Goal: Information Seeking & Learning: Compare options

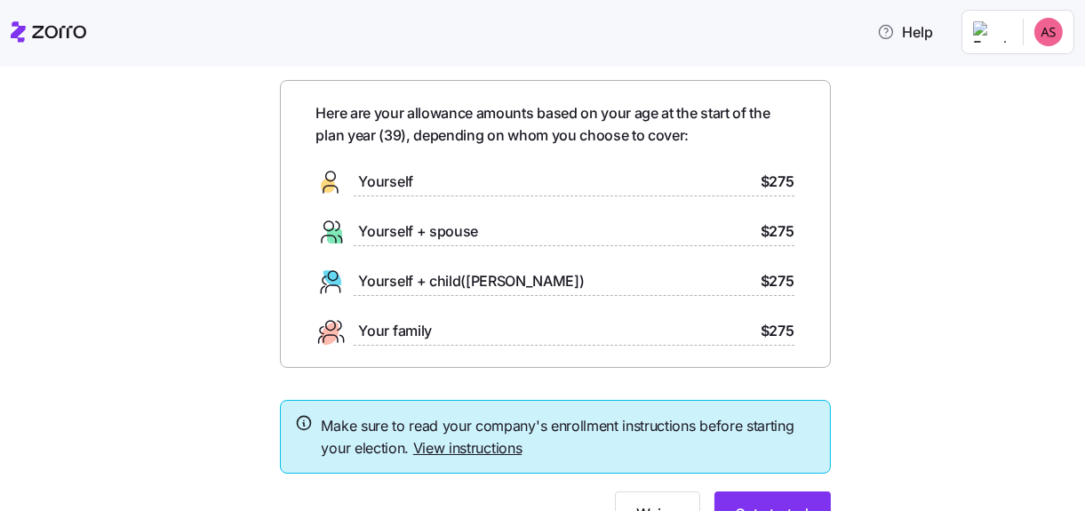
scroll to position [152, 0]
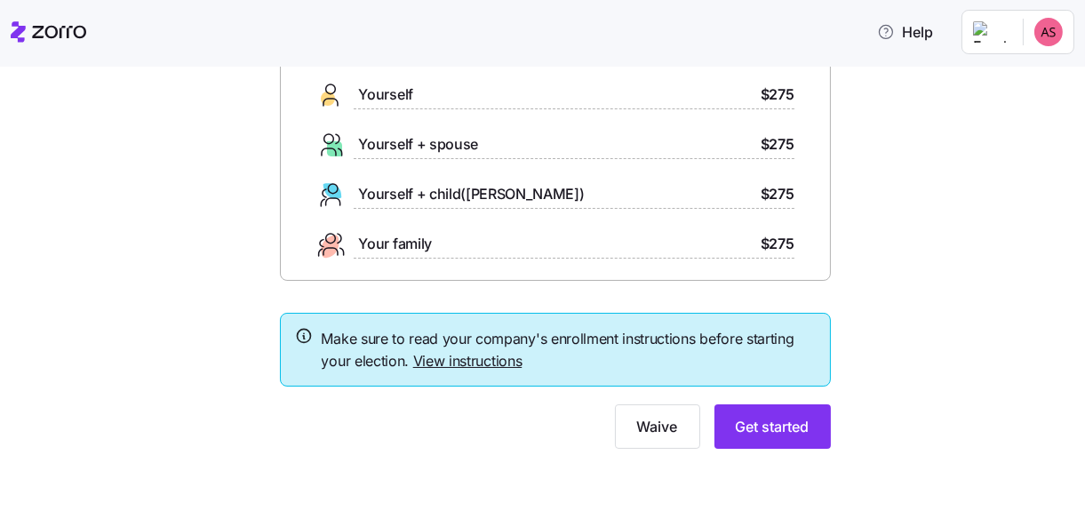
click at [480, 365] on link "View instructions" at bounding box center [467, 361] width 109 height 18
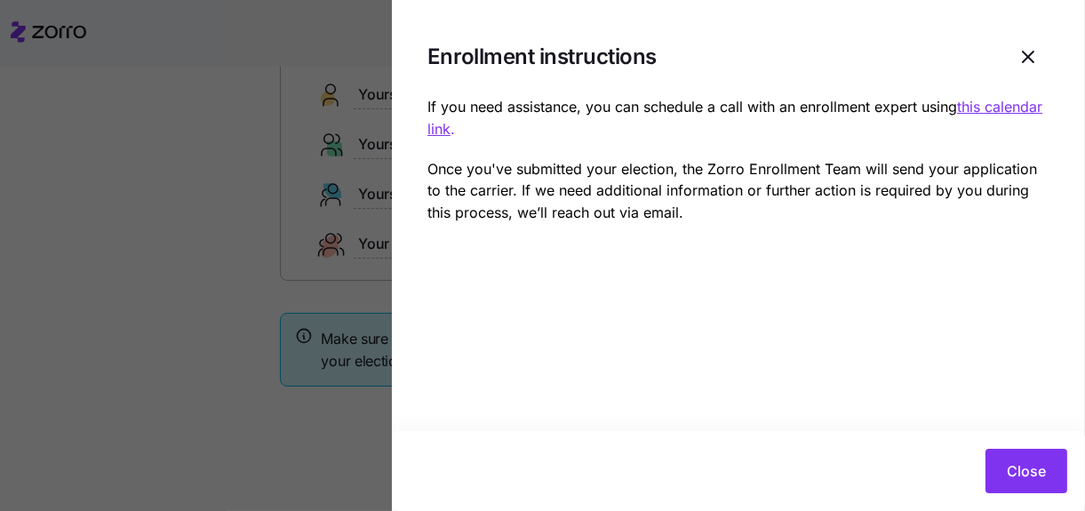
click at [986, 106] on u "this calendar link" at bounding box center [734, 118] width 615 height 40
click at [1029, 467] on span "Close" at bounding box center [1025, 470] width 39 height 21
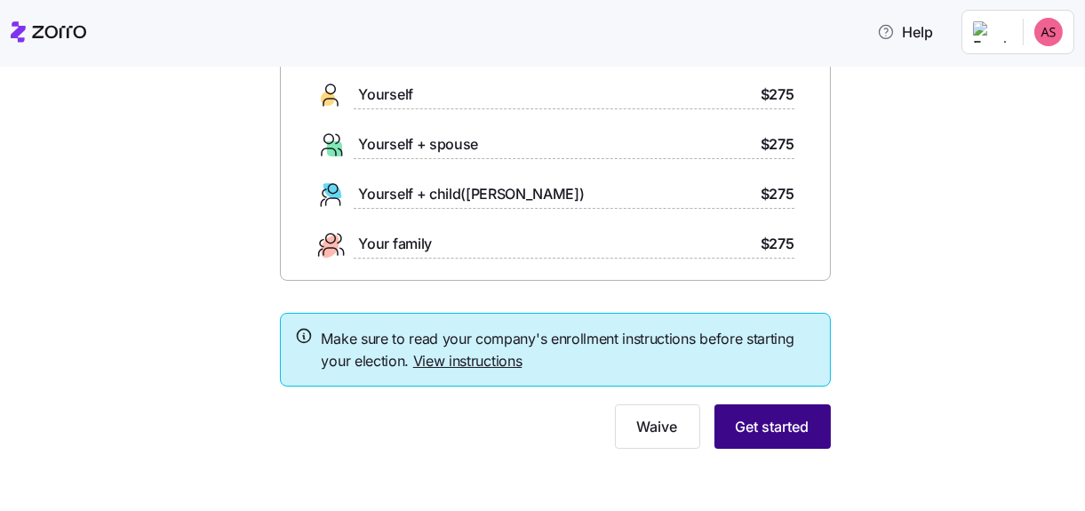
click at [747, 426] on span "Get started" at bounding box center [772, 426] width 74 height 21
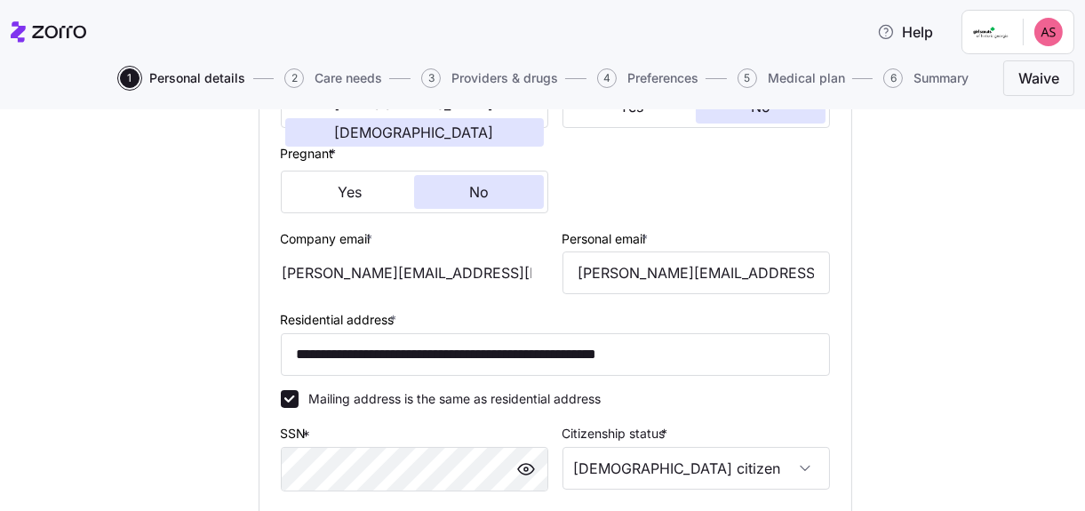
scroll to position [443, 0]
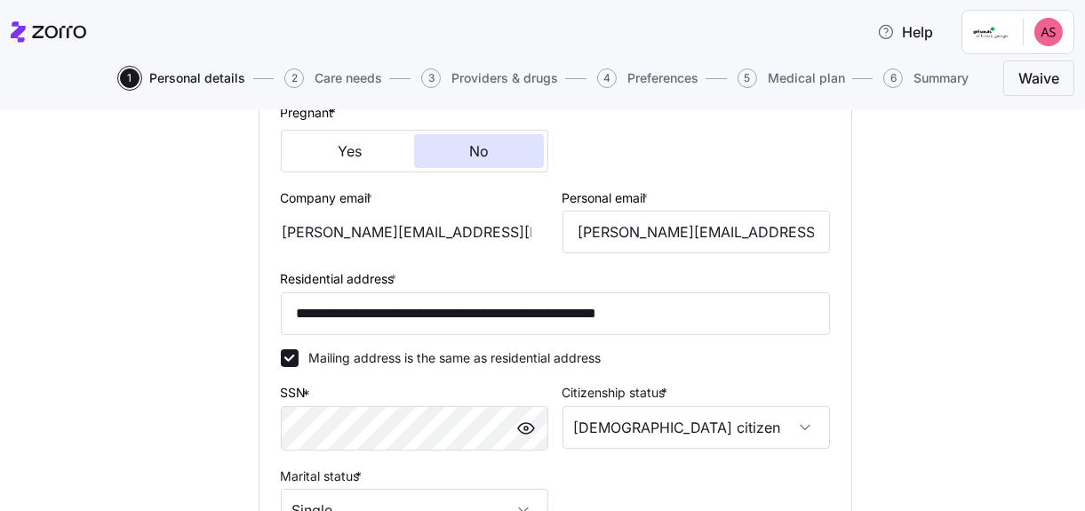
click at [428, 234] on div "[PERSON_NAME][EMAIL_ADDRESS][DOMAIN_NAME]" at bounding box center [414, 232] width 267 height 43
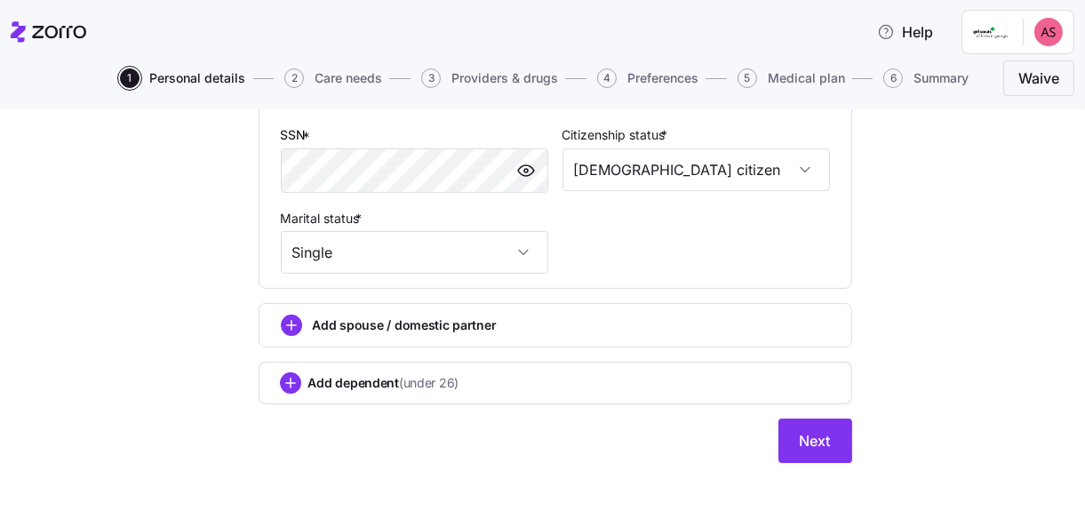
scroll to position [711, 0]
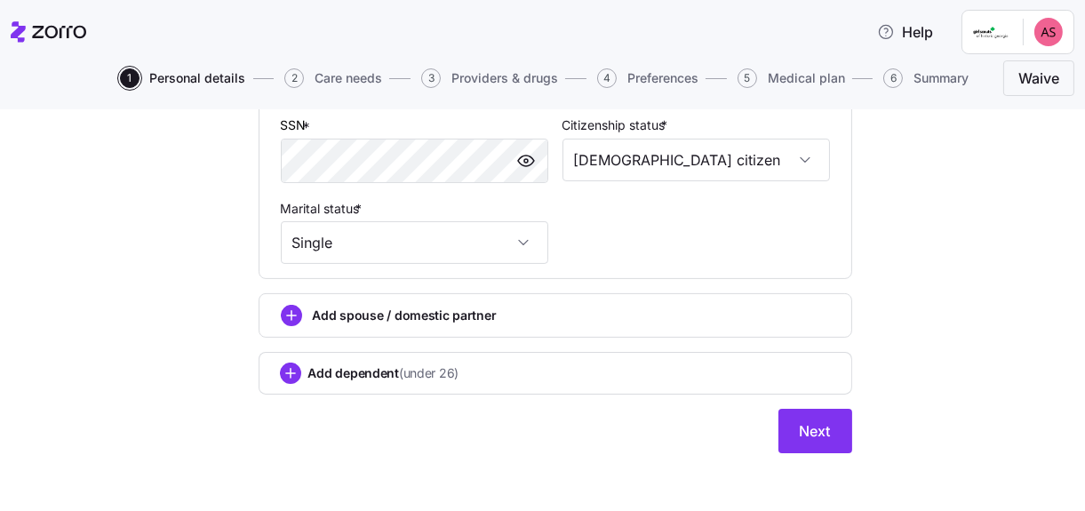
click at [399, 378] on span "(under 26)" at bounding box center [429, 373] width 60 height 18
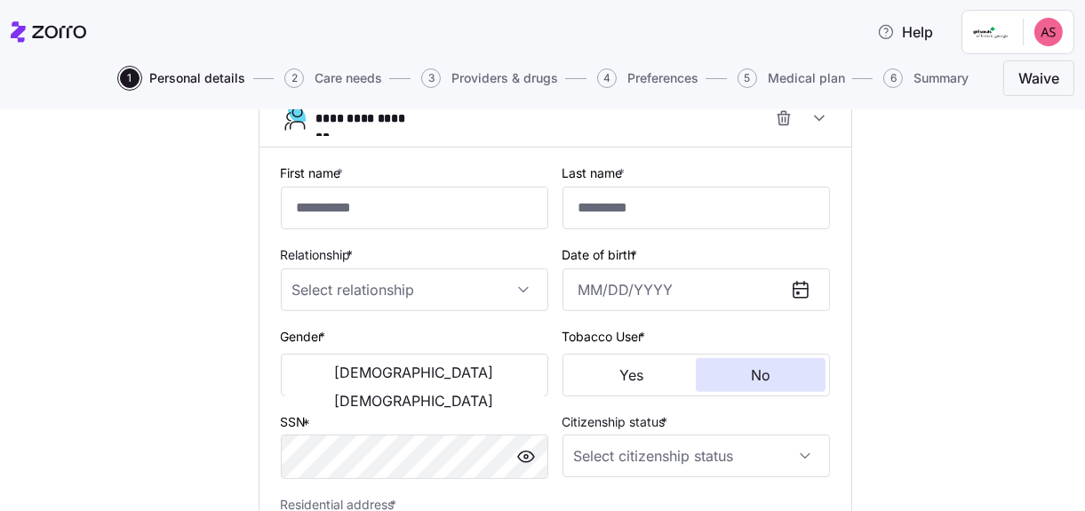
scroll to position [977, 0]
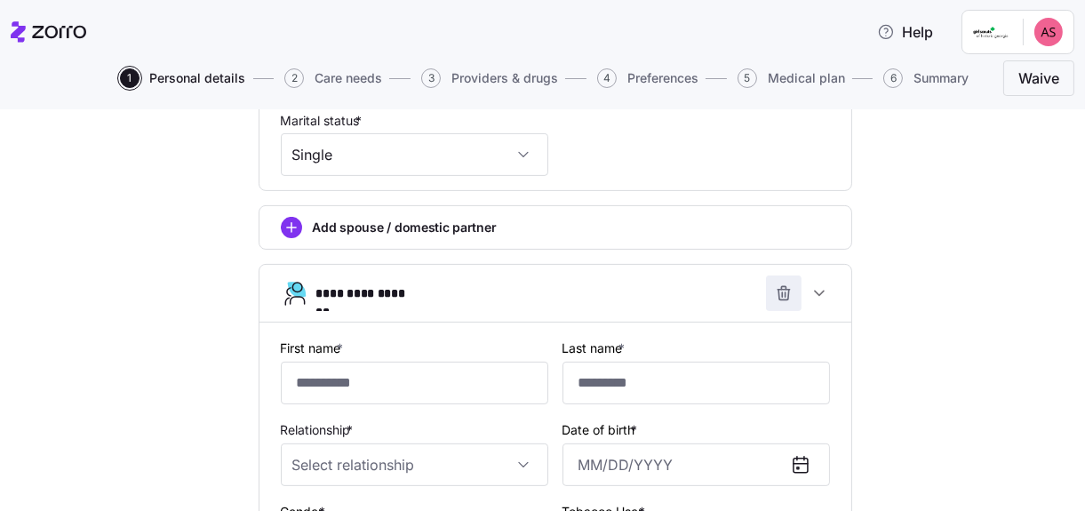
click at [775, 294] on icon "button" at bounding box center [784, 293] width 18 height 18
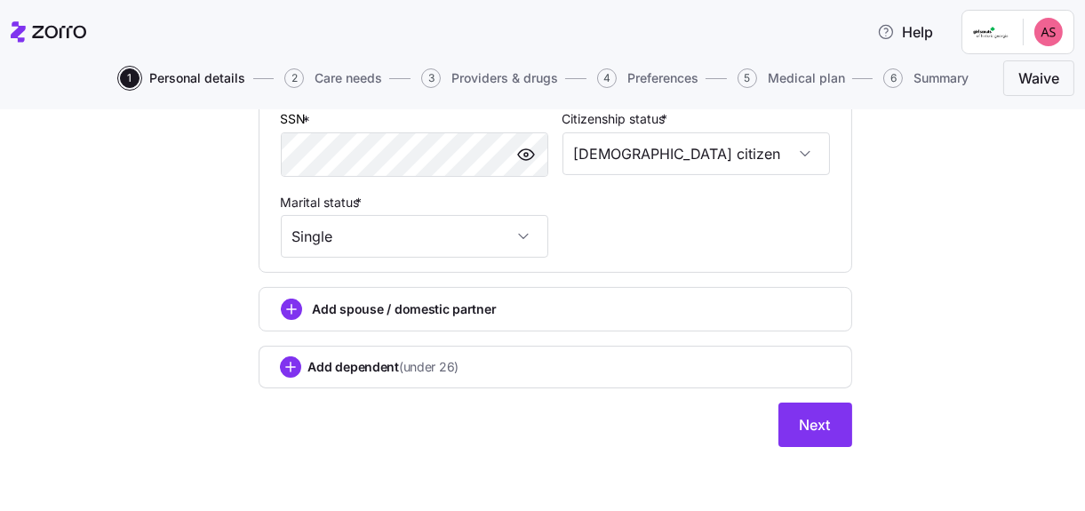
scroll to position [719, 0]
click at [799, 418] on span "Next" at bounding box center [814, 424] width 31 height 21
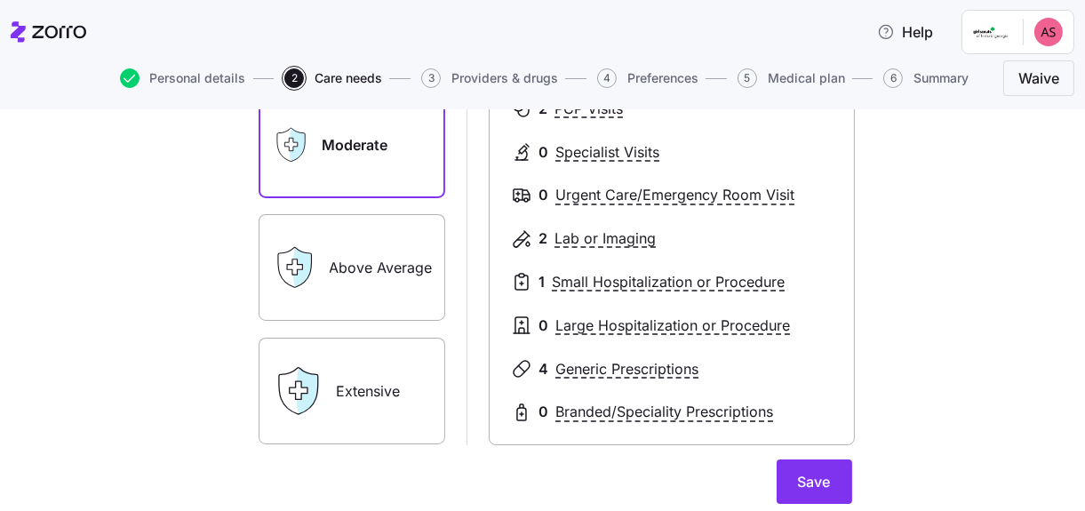
scroll to position [178, 0]
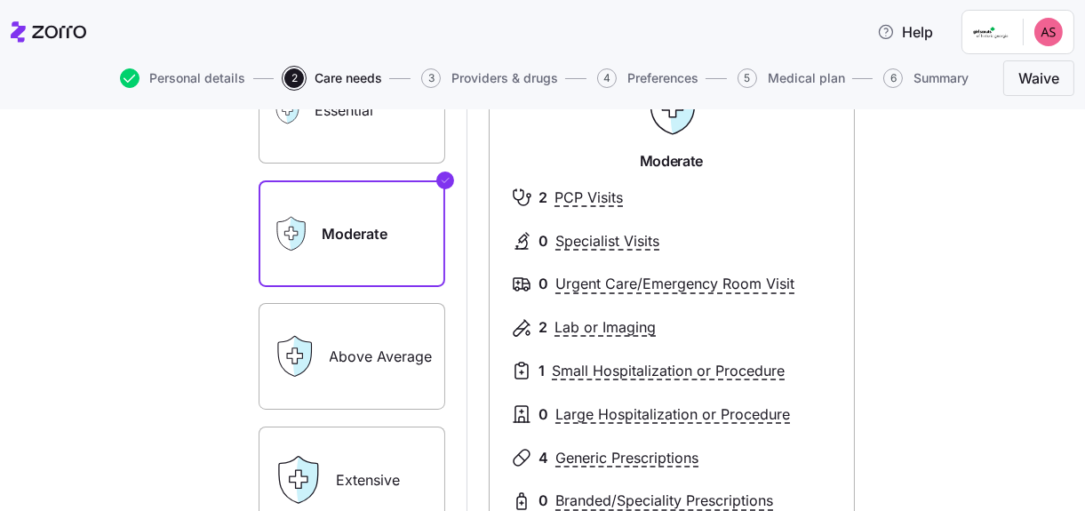
click at [416, 362] on label "Above Average" at bounding box center [351, 356] width 187 height 107
click at [0, 0] on input "Above Average" at bounding box center [0, 0] width 0 height 0
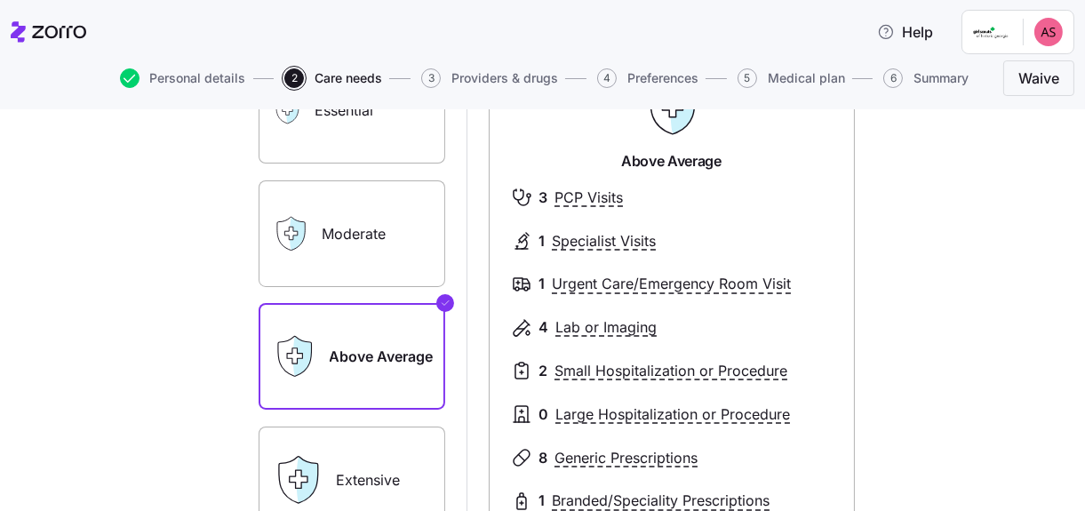
scroll to position [266, 0]
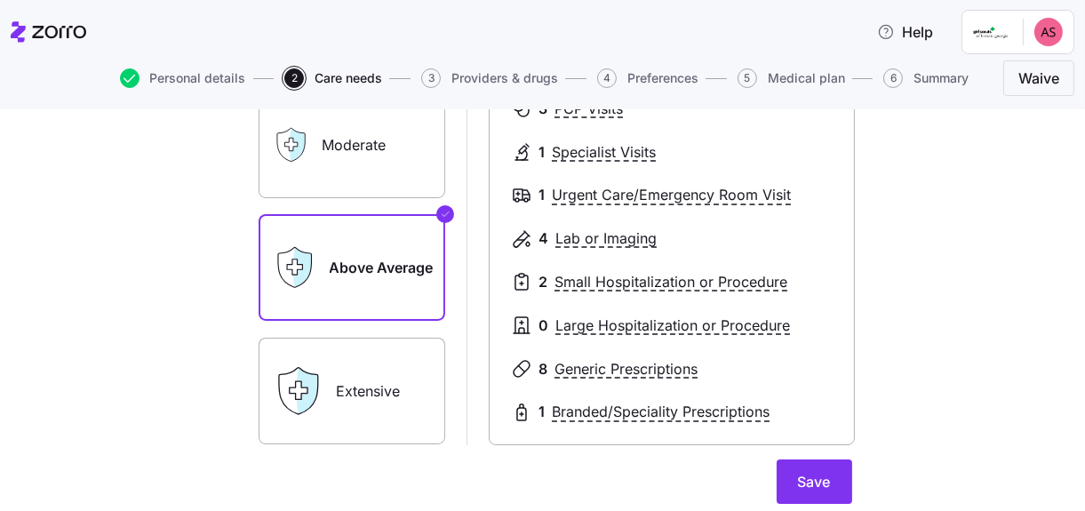
click at [377, 377] on label "Extensive" at bounding box center [351, 391] width 187 height 107
click at [0, 0] on input "Extensive" at bounding box center [0, 0] width 0 height 0
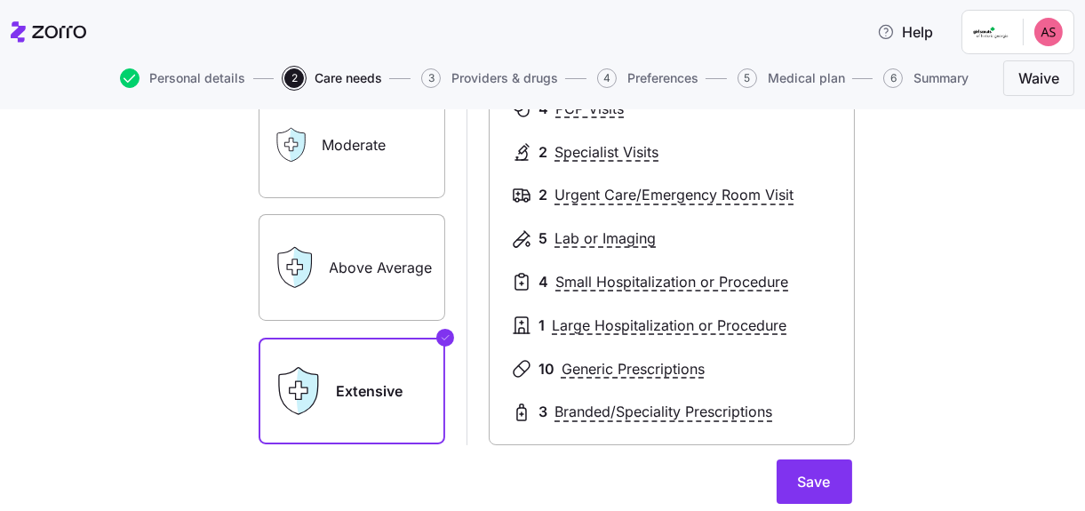
click at [364, 282] on label "Above Average" at bounding box center [351, 267] width 187 height 107
click at [0, 0] on input "Above Average" at bounding box center [0, 0] width 0 height 0
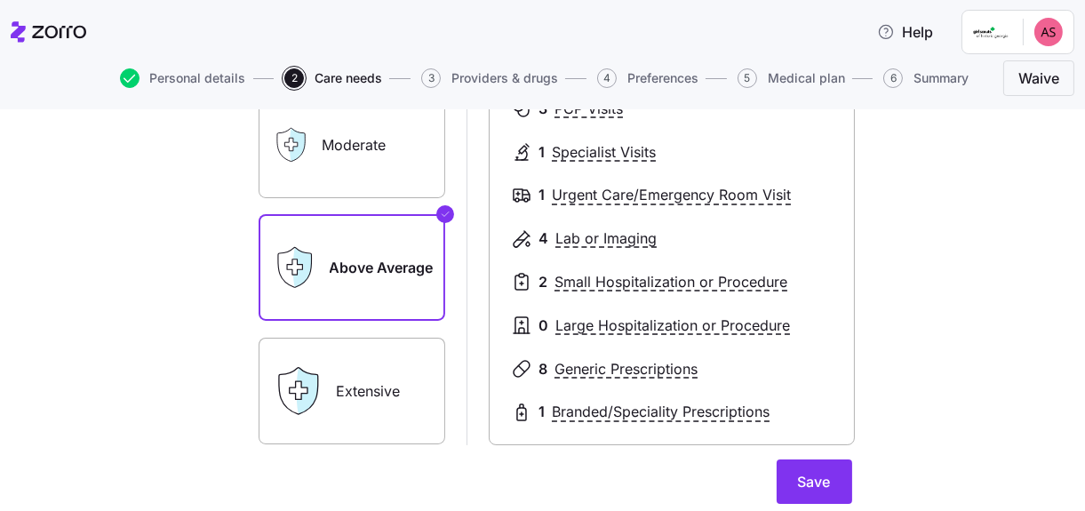
click at [370, 184] on label "Moderate" at bounding box center [351, 144] width 187 height 107
click at [0, 0] on input "Moderate" at bounding box center [0, 0] width 0 height 0
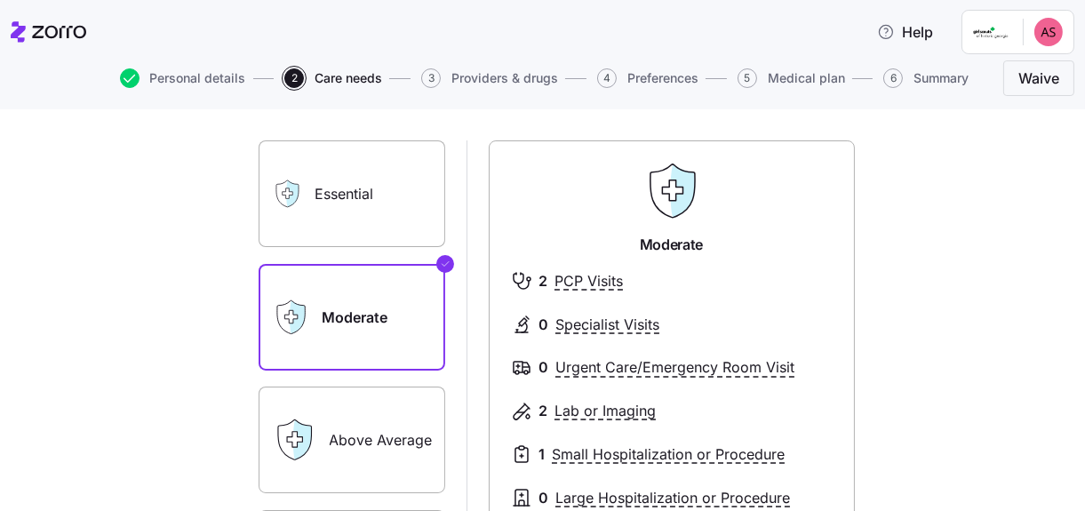
scroll to position [88, 0]
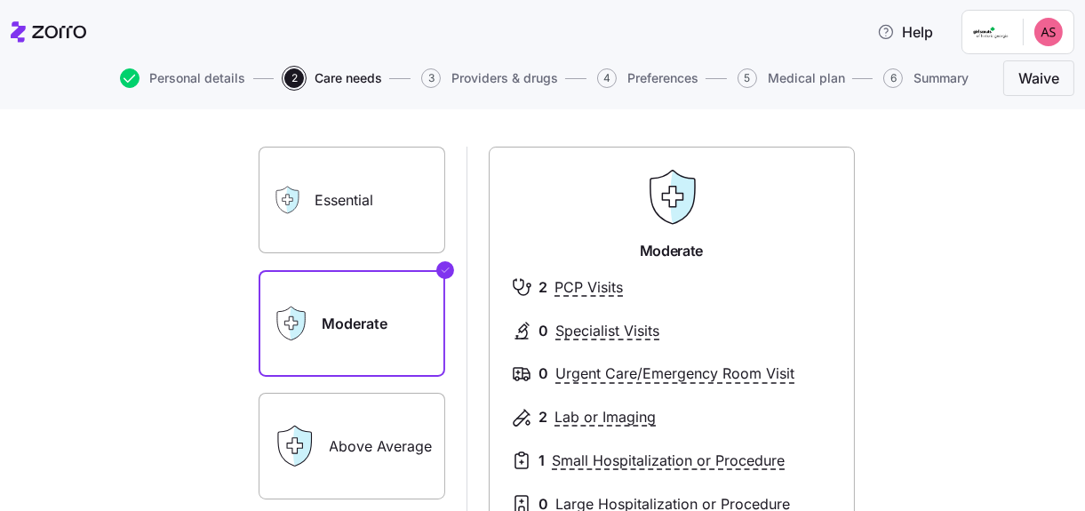
click at [369, 197] on label "Essential" at bounding box center [351, 200] width 187 height 107
click at [0, 0] on input "Essential" at bounding box center [0, 0] width 0 height 0
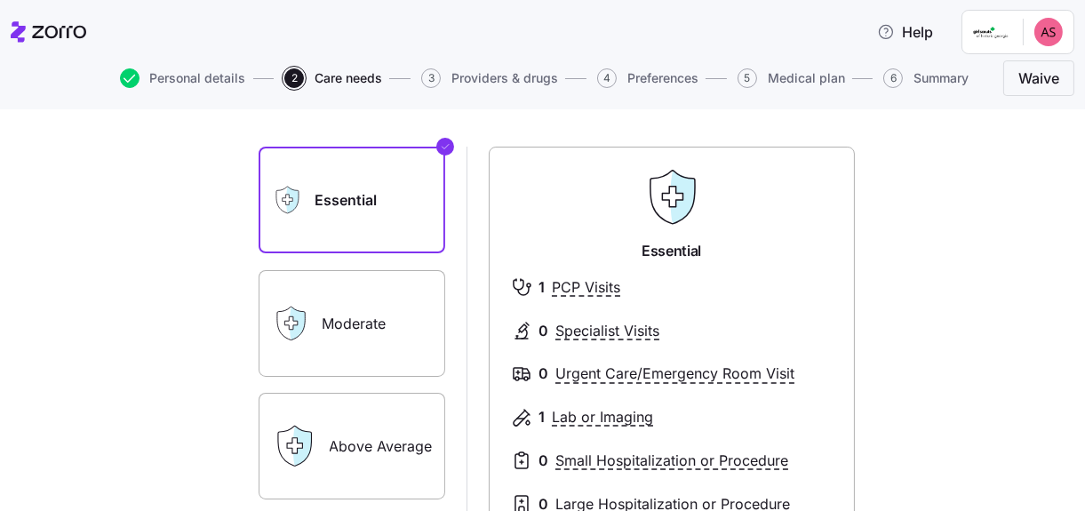
click at [382, 322] on label "Moderate" at bounding box center [351, 323] width 187 height 107
click at [0, 0] on input "Moderate" at bounding box center [0, 0] width 0 height 0
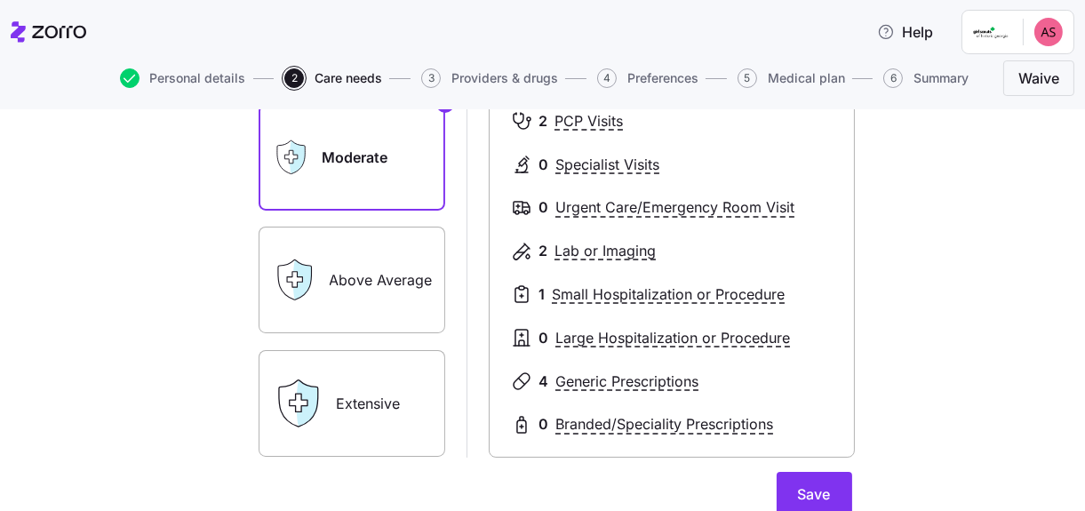
scroll to position [266, 0]
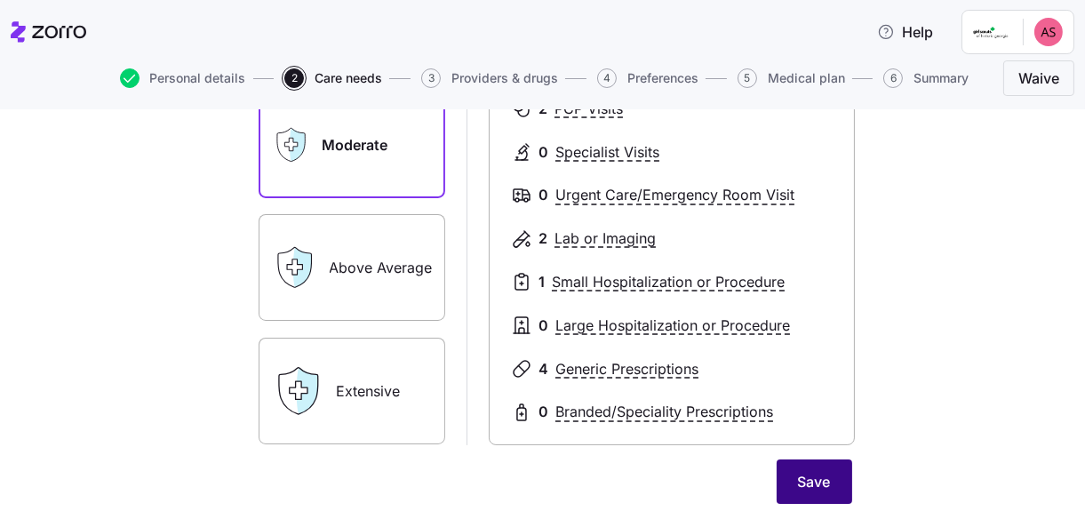
click at [825, 475] on button "Save" at bounding box center [814, 481] width 76 height 44
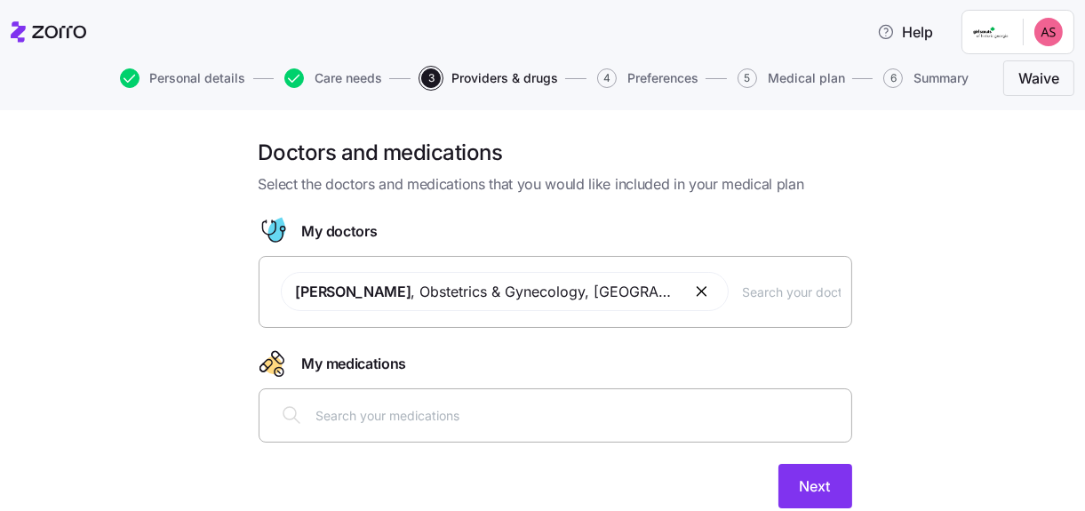
scroll to position [60, 0]
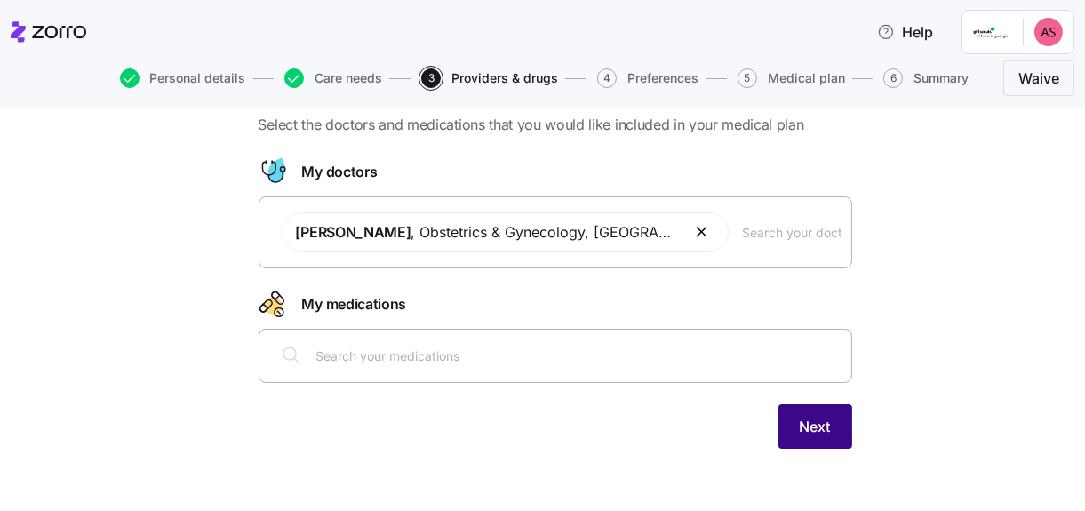
click at [801, 436] on button "Next" at bounding box center [815, 426] width 74 height 44
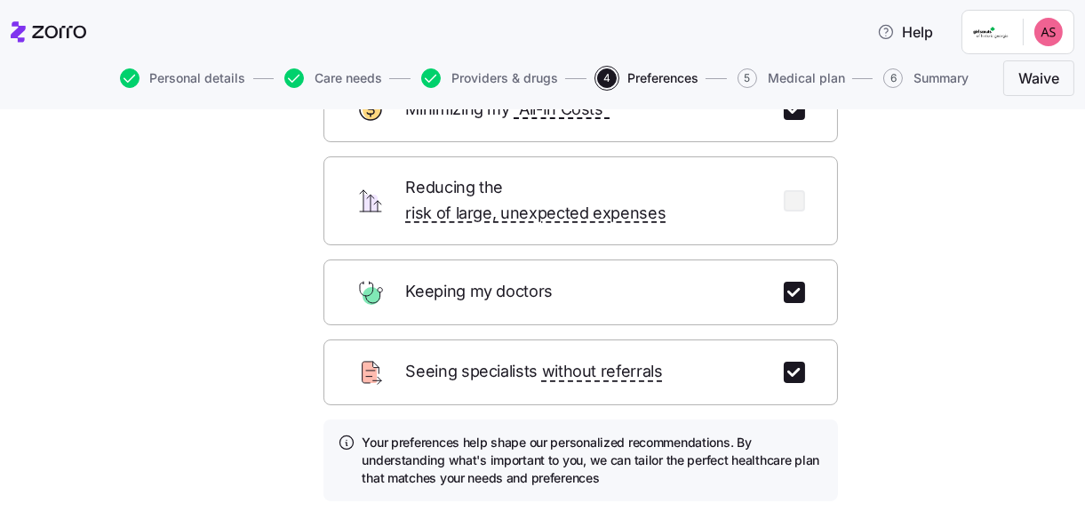
scroll to position [178, 0]
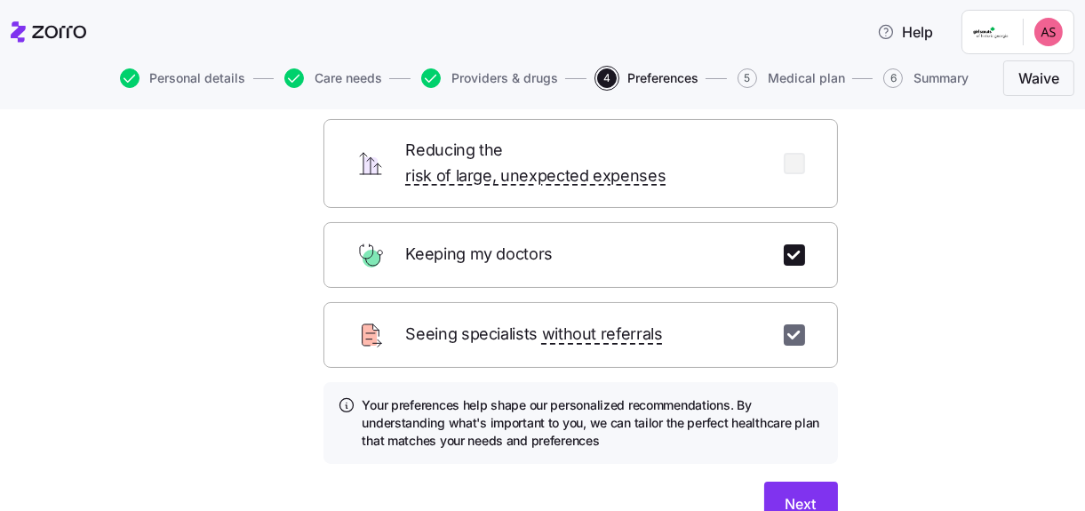
click at [785, 324] on input "checkbox" at bounding box center [793, 334] width 21 height 21
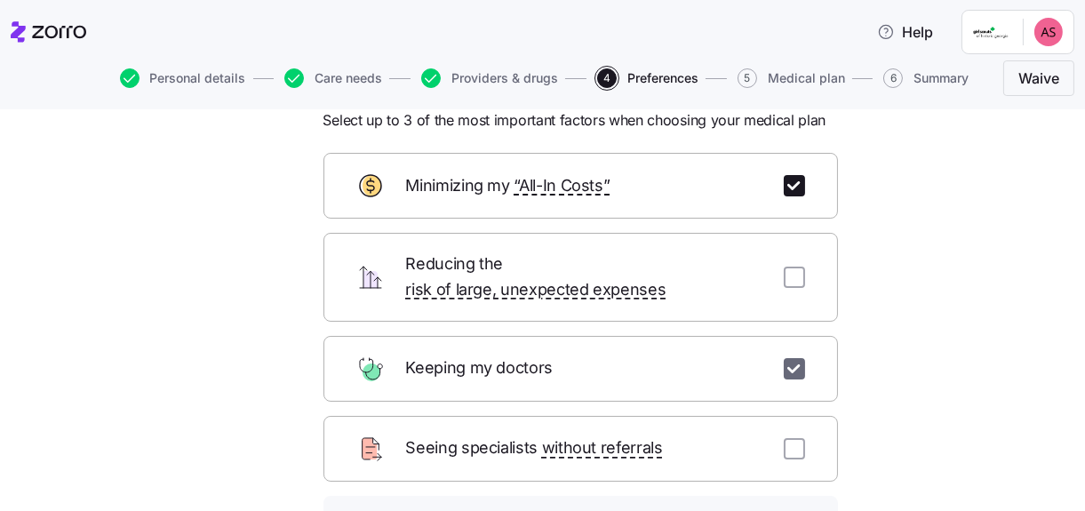
scroll to position [88, 0]
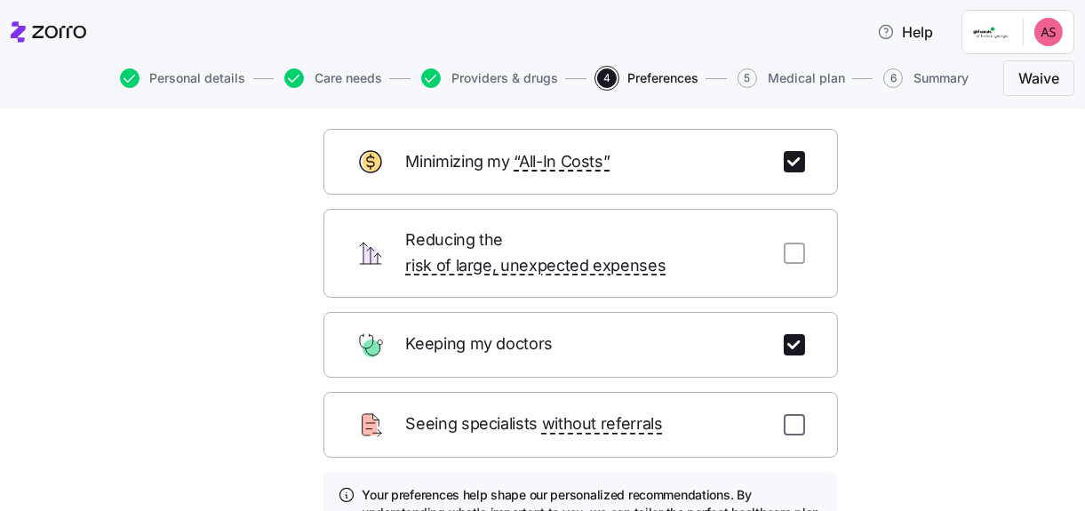
click at [784, 414] on input "checkbox" at bounding box center [793, 424] width 21 height 21
checkbox input "true"
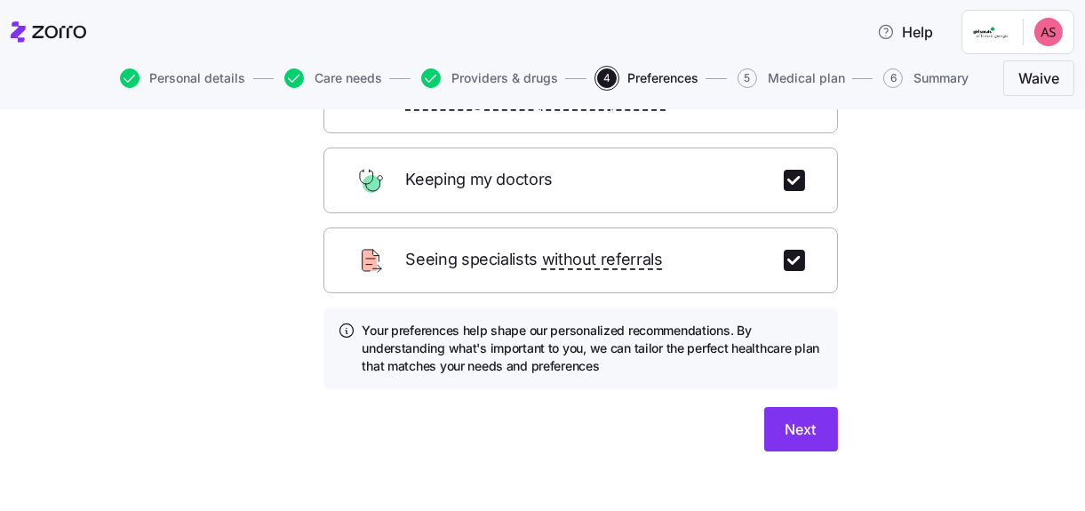
scroll to position [76, 0]
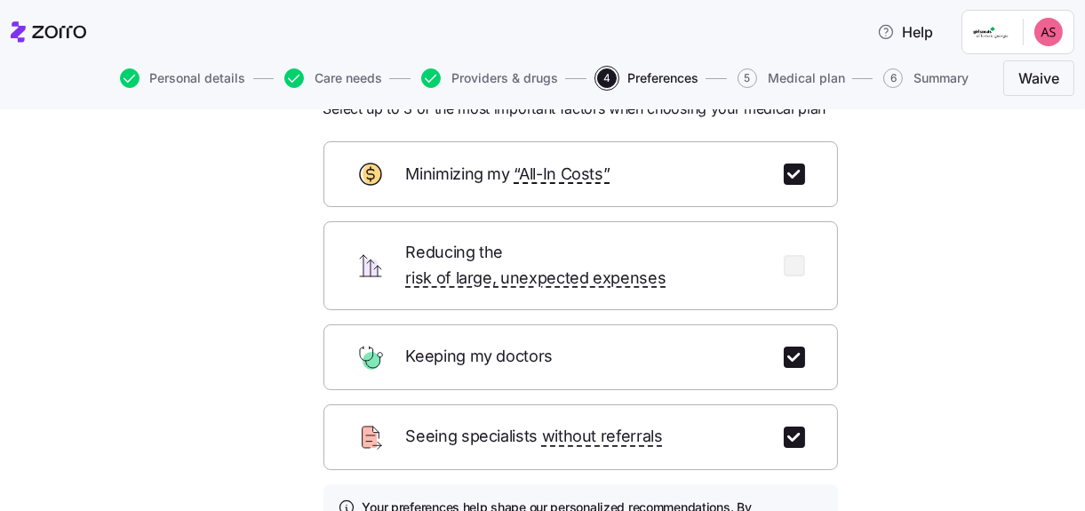
click at [466, 87] on div "Personal details Care needs Providers & drugs 4 Preferences 5 Medical plan 6 Su…" at bounding box center [542, 78] width 1063 height 43
click at [472, 77] on span "Providers & drugs" at bounding box center [504, 78] width 107 height 12
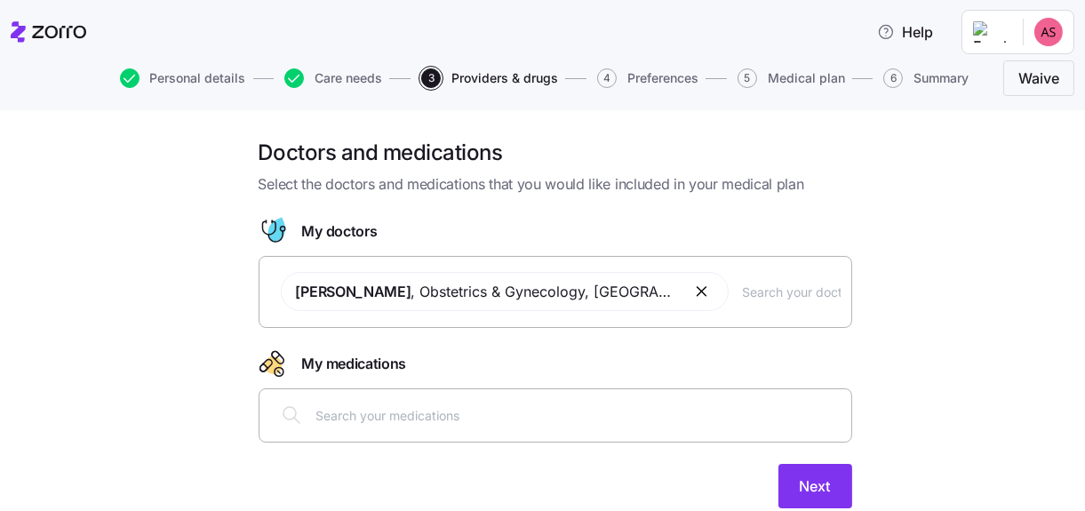
click at [759, 295] on input "text" at bounding box center [792, 292] width 98 height 20
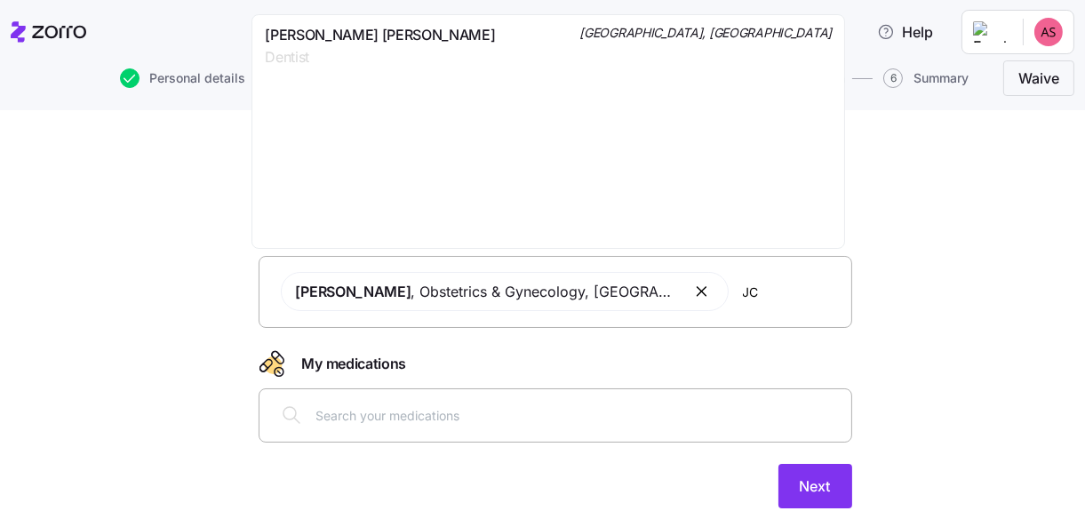
type input "J"
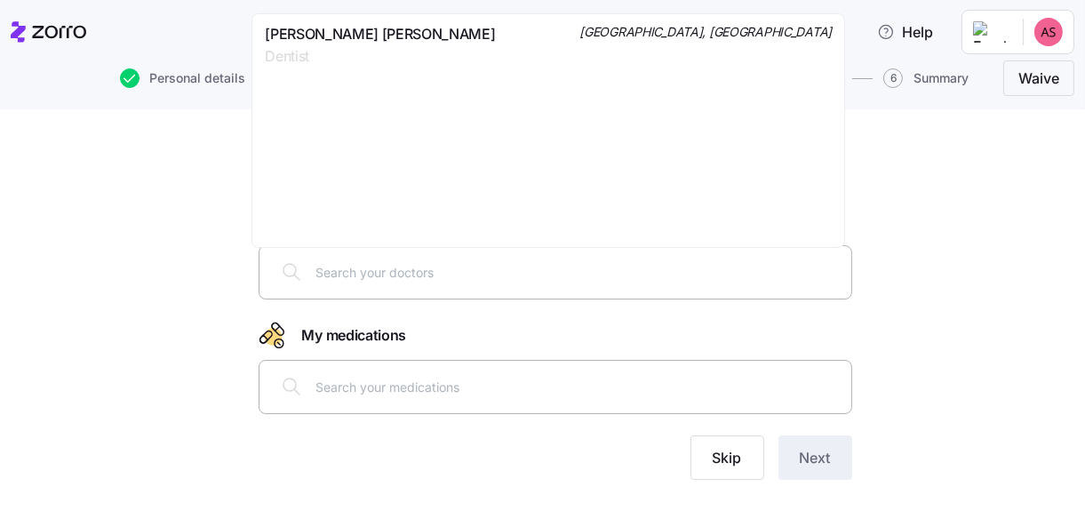
scroll to position [42, 0]
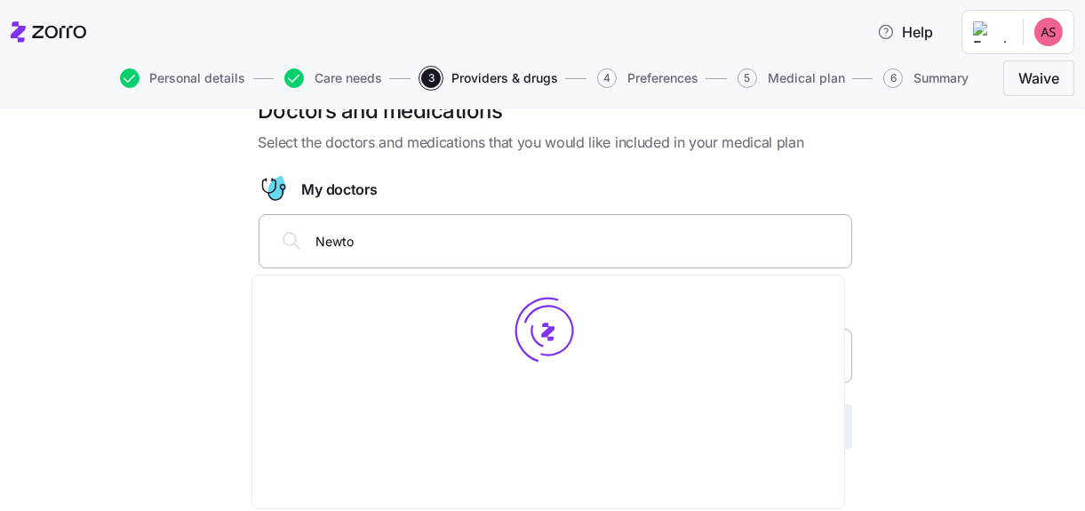
type input "[PERSON_NAME]"
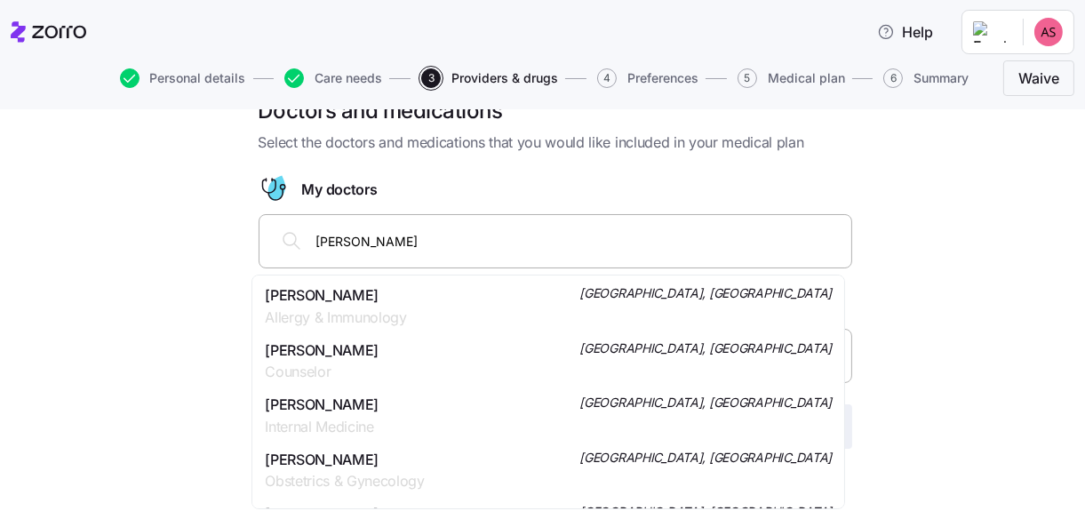
click at [407, 457] on span "[PERSON_NAME]" at bounding box center [345, 460] width 160 height 22
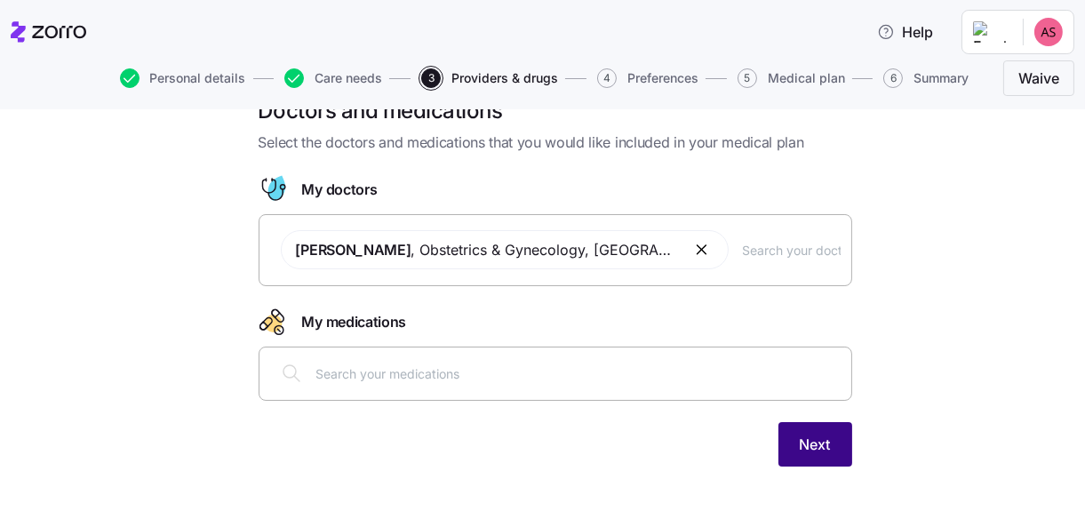
click at [789, 446] on button "Next" at bounding box center [815, 444] width 74 height 44
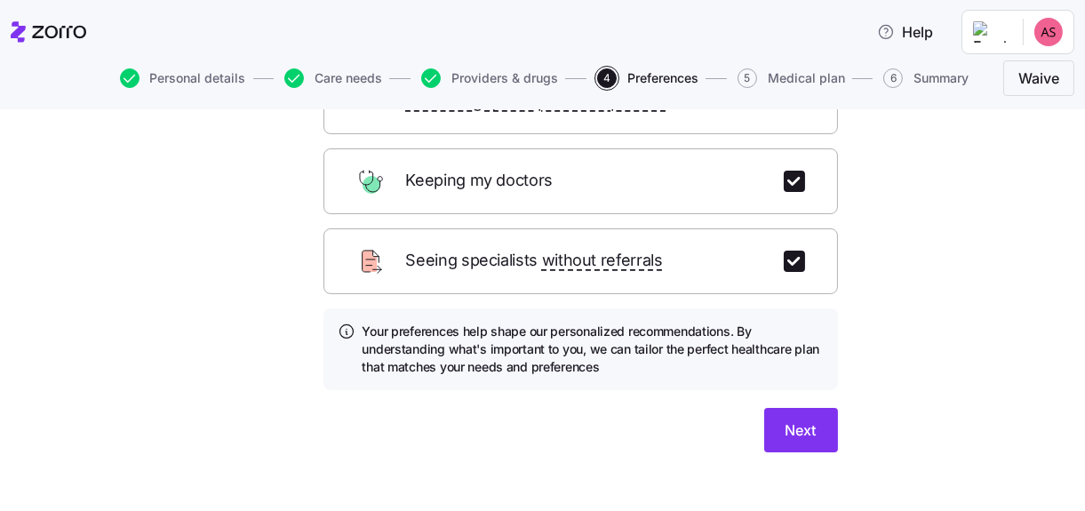
scroll to position [252, 0]
click at [811, 409] on button "Next" at bounding box center [801, 429] width 74 height 44
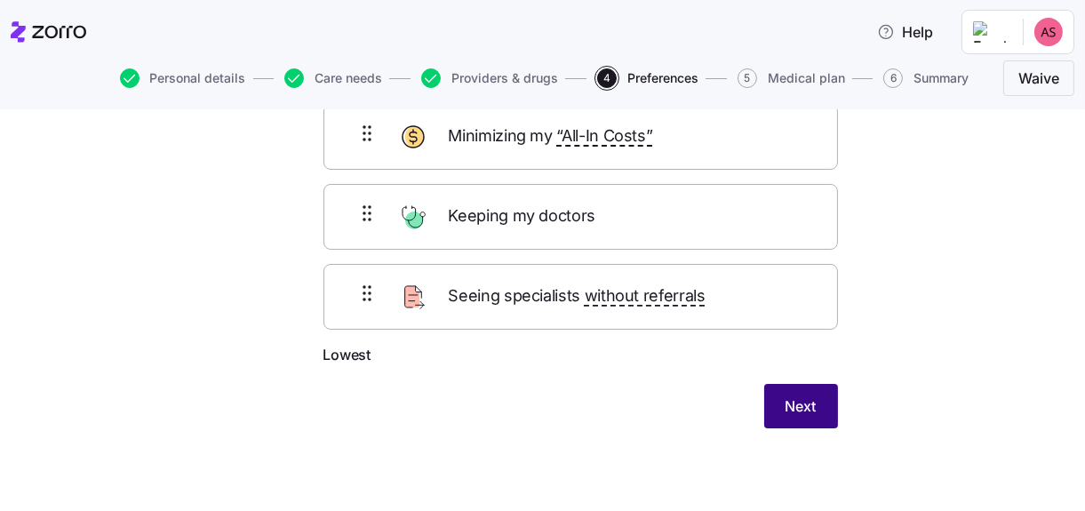
click at [807, 409] on span "Next" at bounding box center [800, 405] width 31 height 21
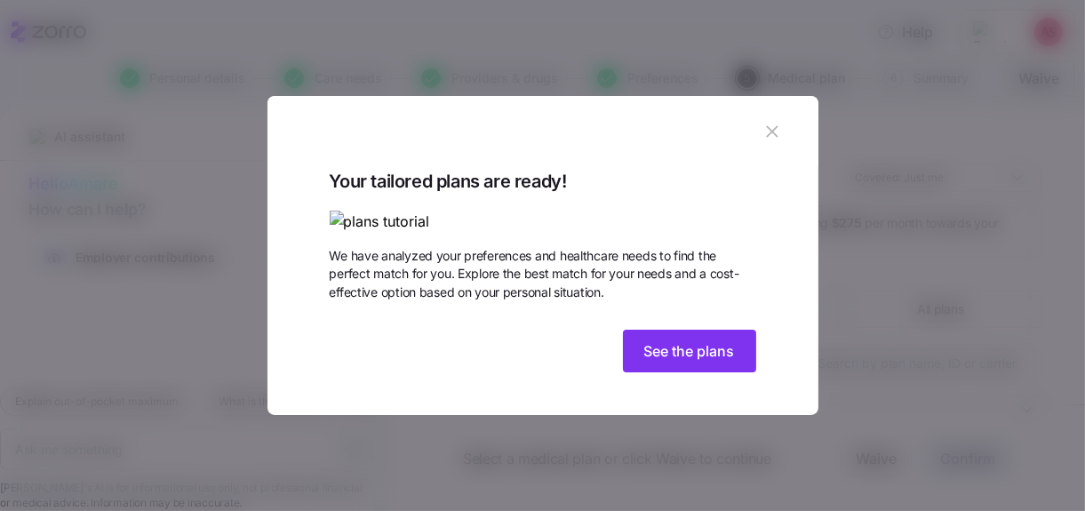
scroll to position [73, 0]
click at [686, 362] on span "See the plans" at bounding box center [689, 350] width 91 height 21
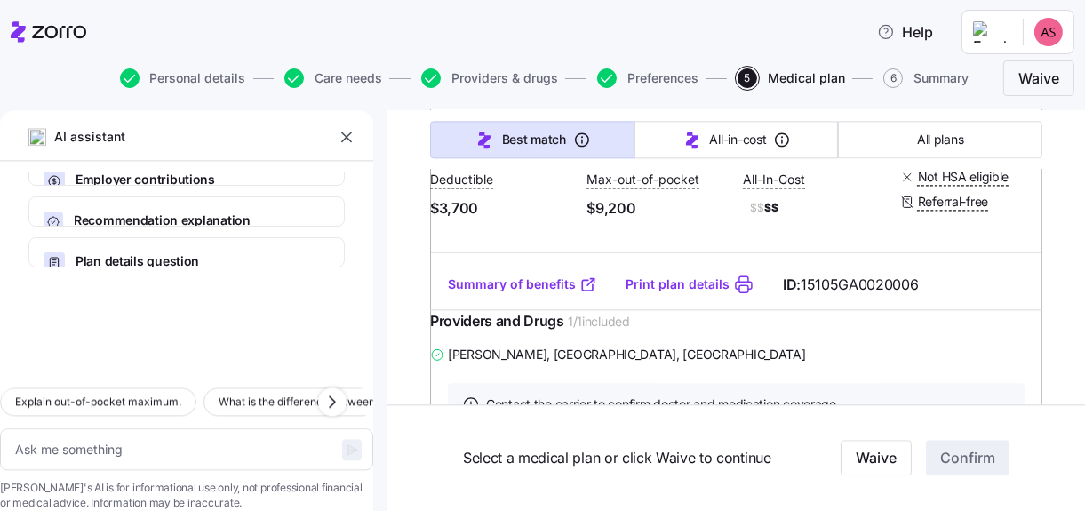
scroll to position [23805, 0]
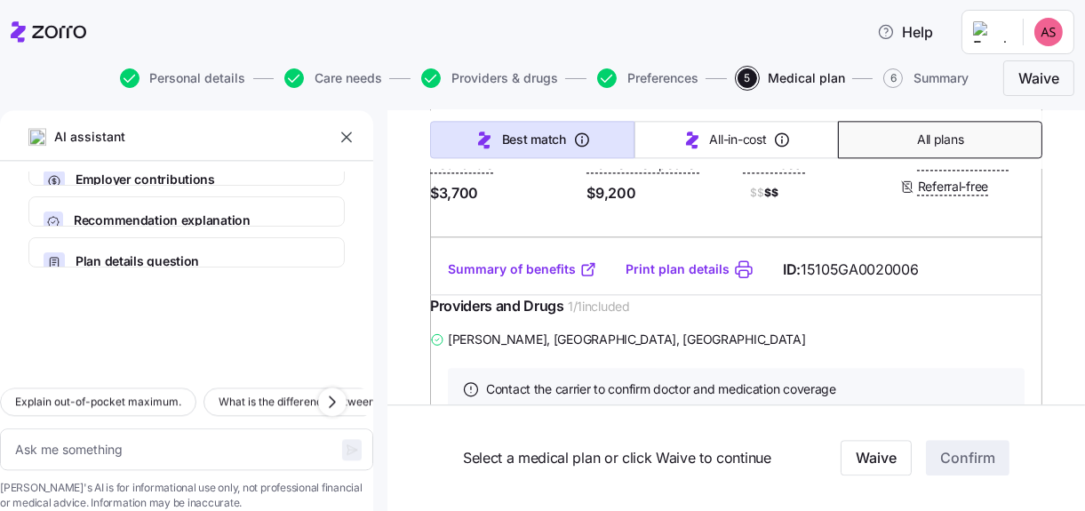
click at [890, 133] on button "All plans" at bounding box center [940, 139] width 204 height 37
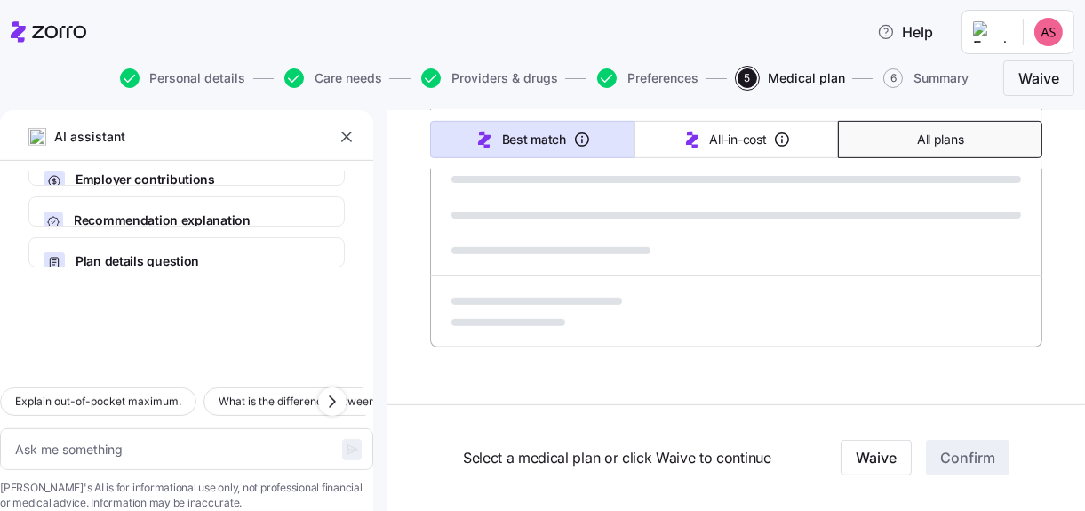
scroll to position [1254, 0]
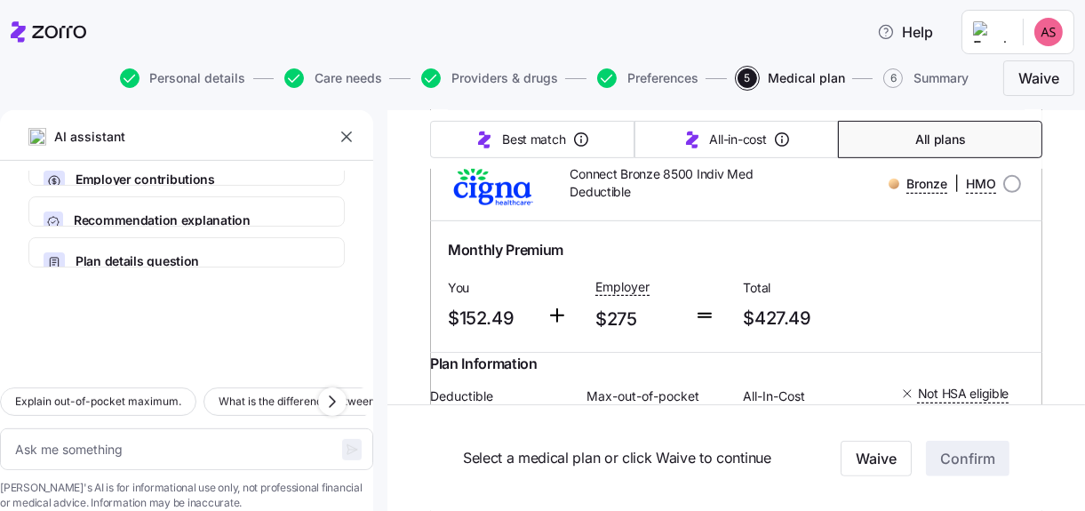
type textarea "x"
type input "Sorted by: Premium"
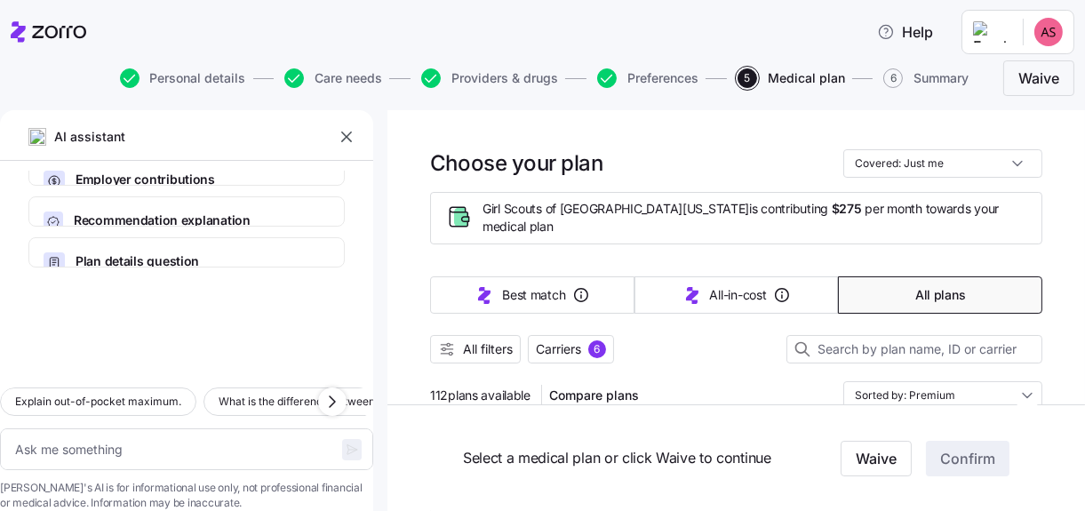
scroll to position [0, 0]
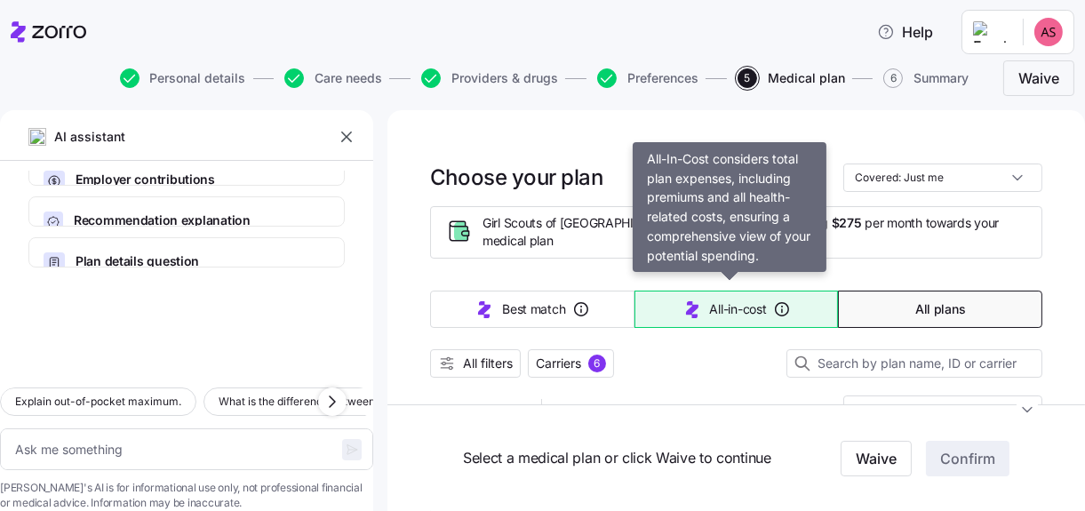
click at [734, 305] on span "All-in-cost" at bounding box center [738, 309] width 57 height 18
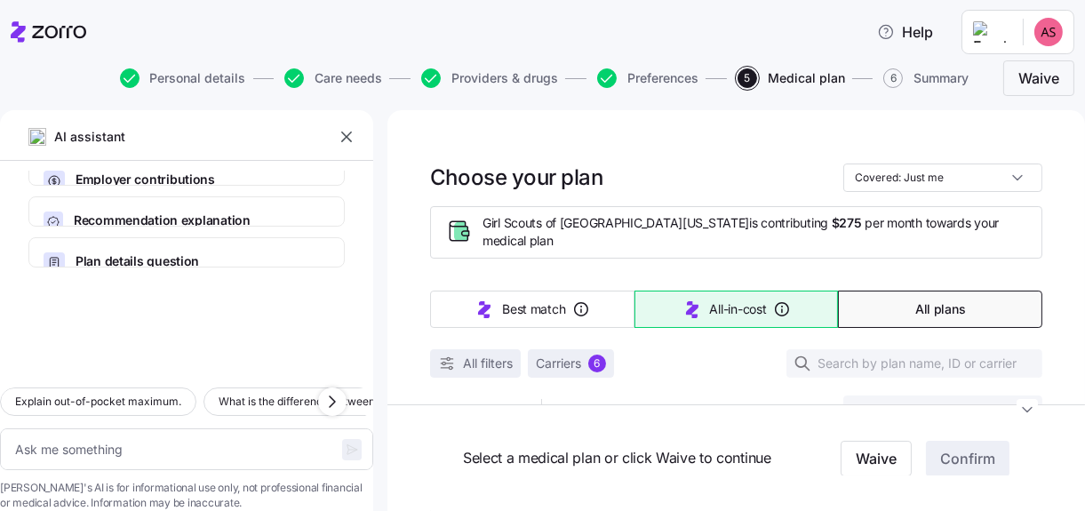
type textarea "x"
type input "Sorted by: All-in-cost"
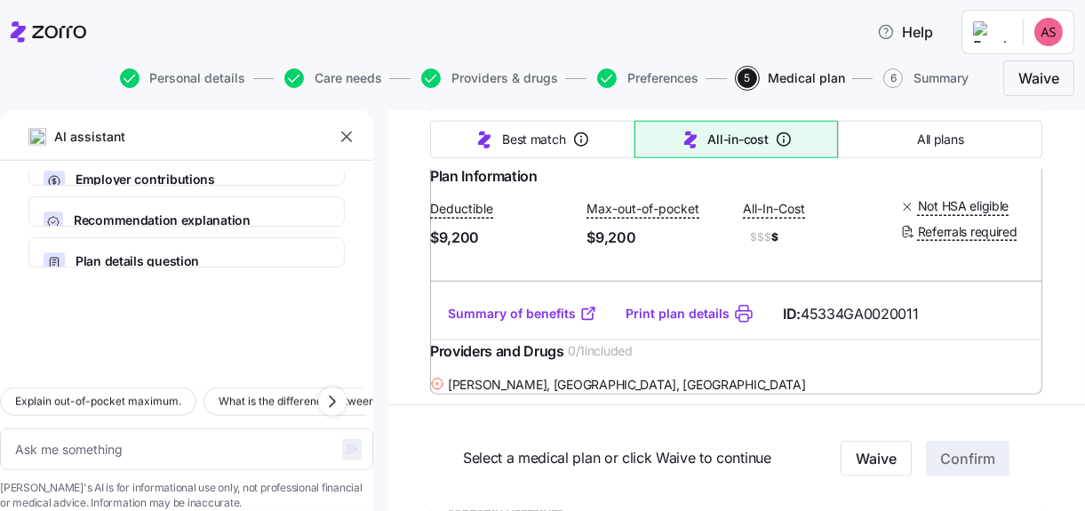
scroll to position [2754, 0]
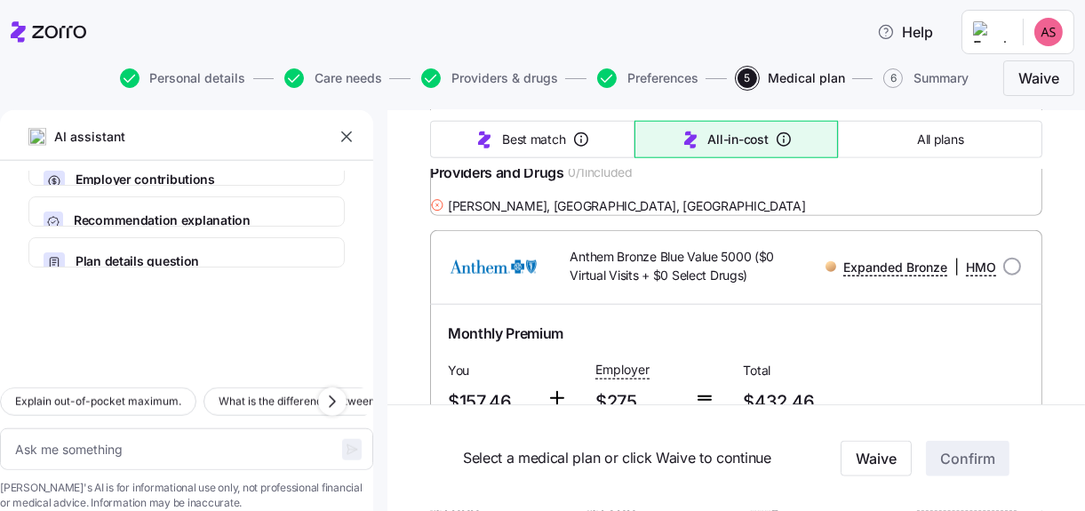
click at [522, 144] on link "Summary of benefits" at bounding box center [522, 135] width 149 height 18
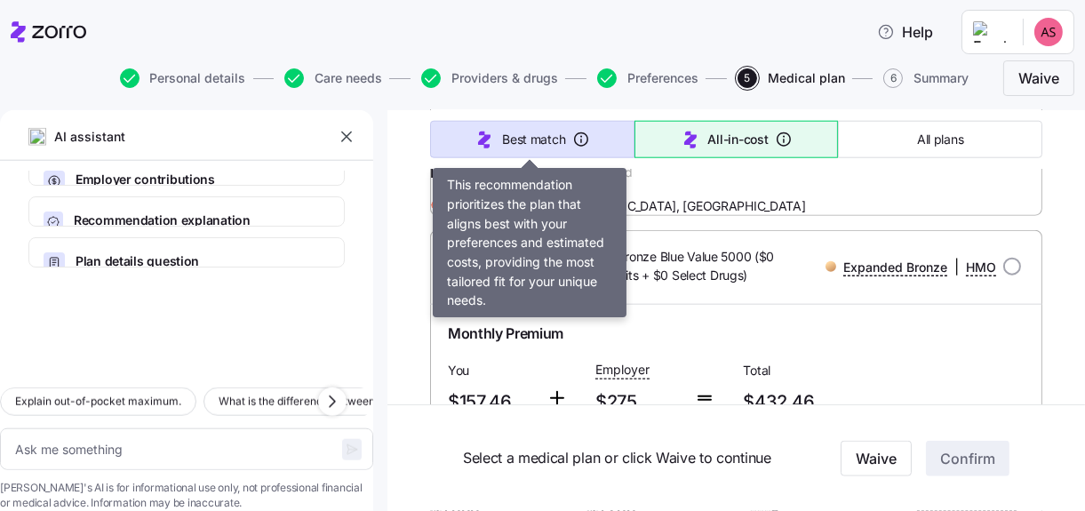
click at [548, 137] on span "Best match" at bounding box center [533, 140] width 63 height 18
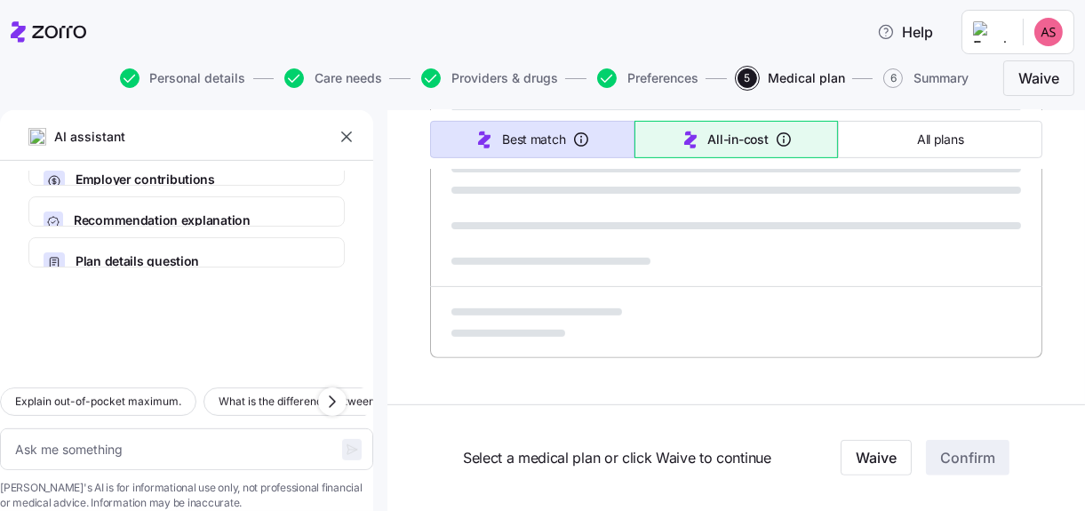
type textarea "x"
type input "Sorted by: Best match"
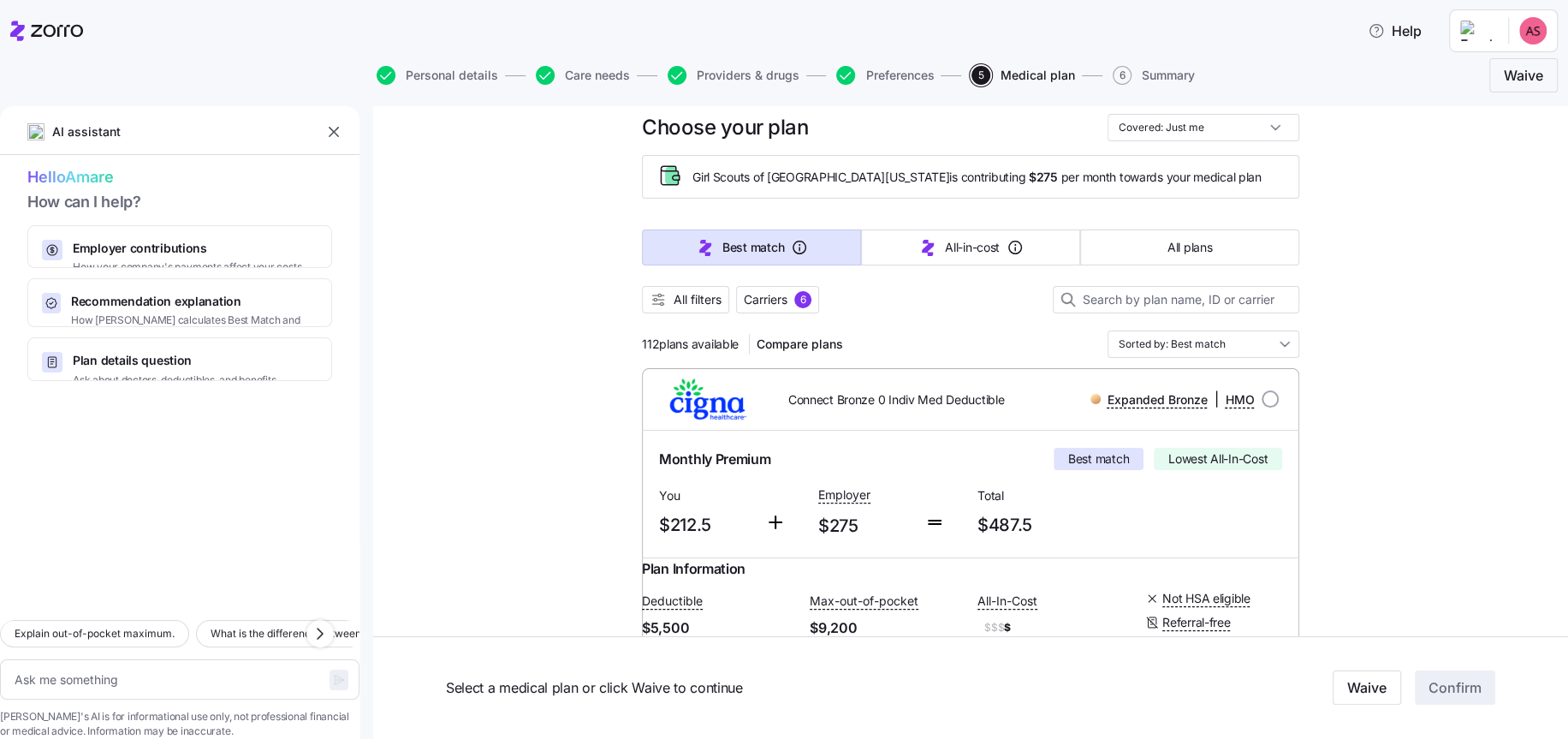
scroll to position [0, 0]
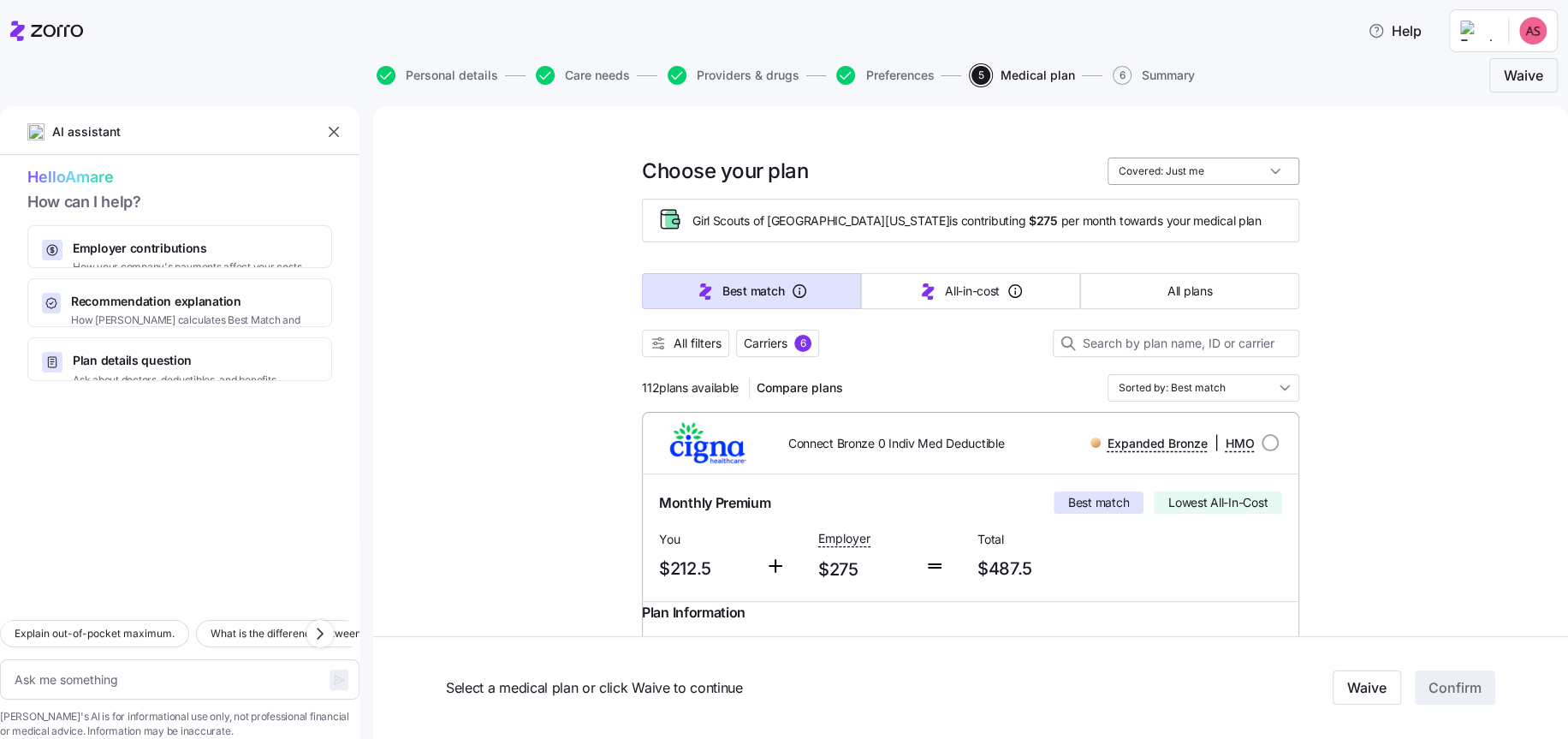
click at [1045, 170] on input "Covered: Just me" at bounding box center [1203, 171] width 192 height 27
click at [1045, 171] on input "Covered: Just me" at bounding box center [1203, 171] width 192 height 27
click at [946, 347] on div "All filters Carriers 6" at bounding box center [970, 343] width 657 height 27
click at [767, 345] on span "Carriers" at bounding box center [765, 343] width 43 height 17
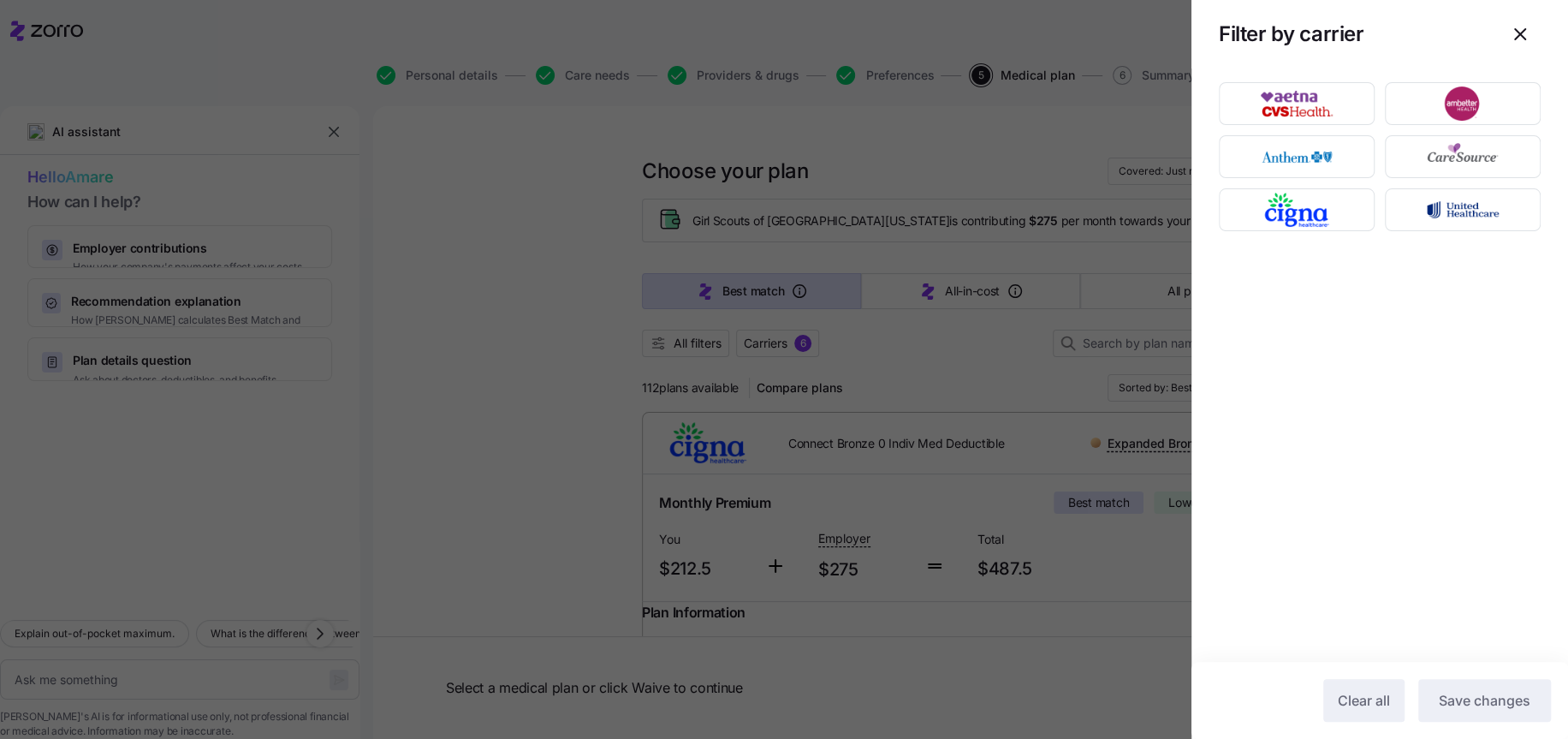
click at [923, 367] on div at bounding box center [784, 369] width 1568 height 739
type textarea "x"
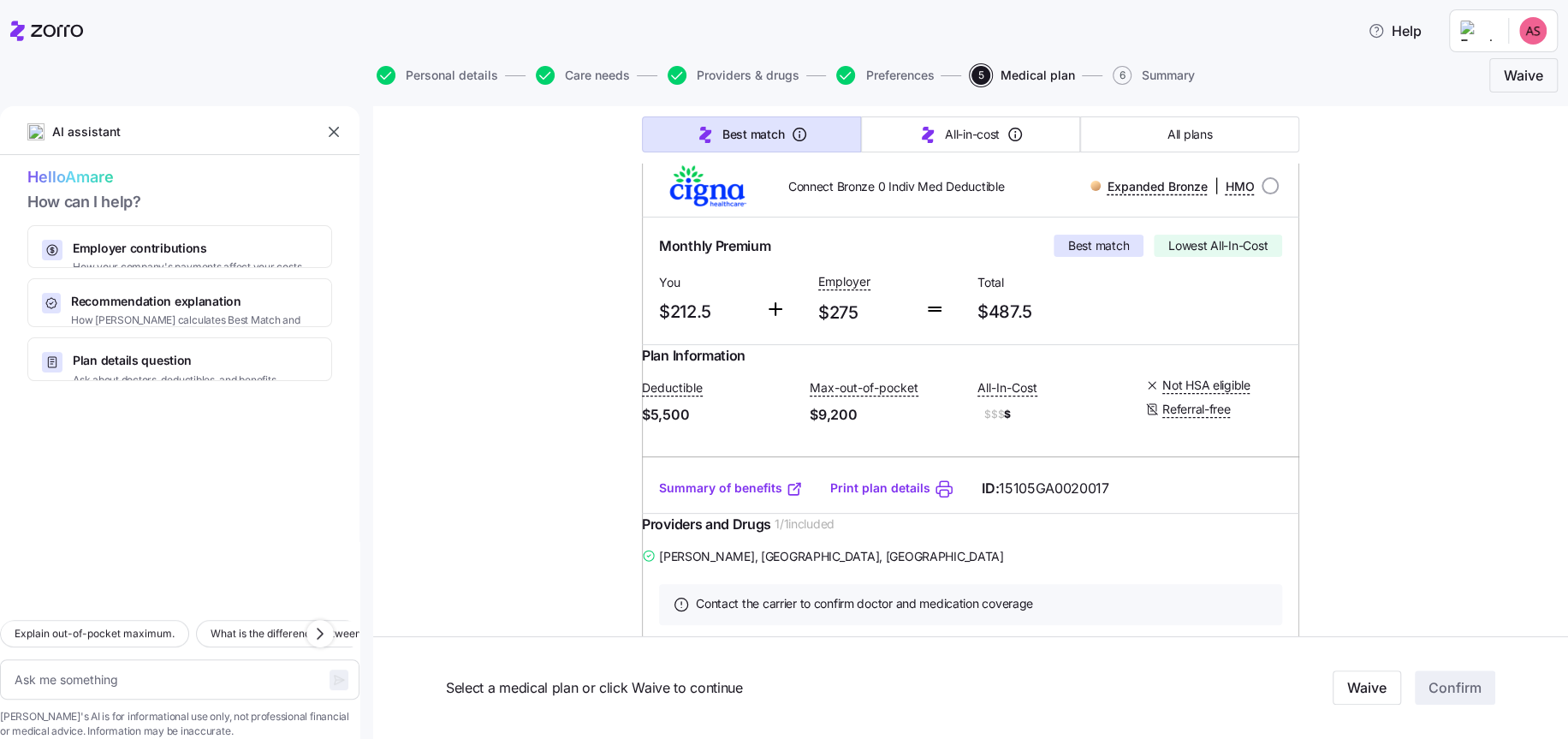
scroll to position [127, 0]
